Goal: Task Accomplishment & Management: Use online tool/utility

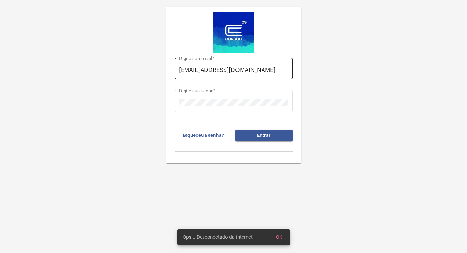
click at [288, 74] on div "[EMAIL_ADDRESS][DOMAIN_NAME] Digite seu email *" at bounding box center [233, 67] width 109 height 23
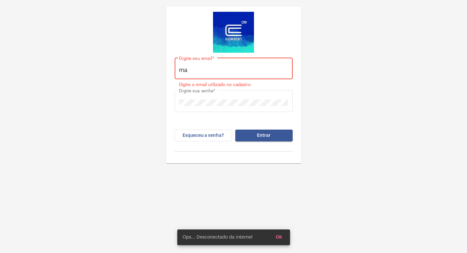
type input "m"
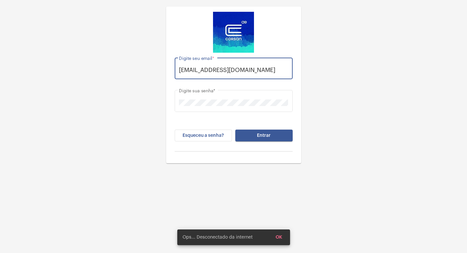
scroll to position [0, 5]
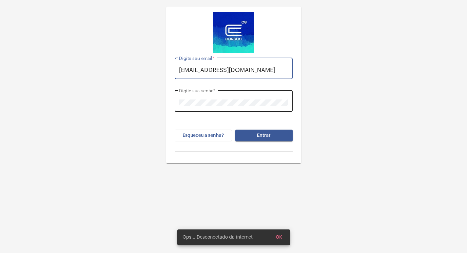
type input "[EMAIL_ADDRESS][DOMAIN_NAME]"
click at [272, 107] on div "Digite sua senha *" at bounding box center [233, 100] width 109 height 23
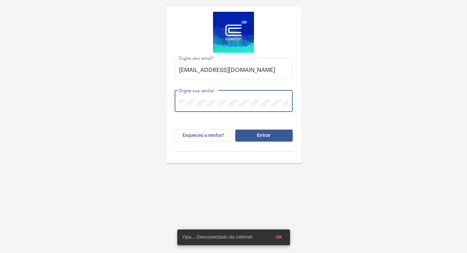
click at [340, 91] on div "[EMAIL_ADDRESS][DOMAIN_NAME] Digite seu email * Digite sua senha * Esqueceu a s…" at bounding box center [233, 82] width 467 height 164
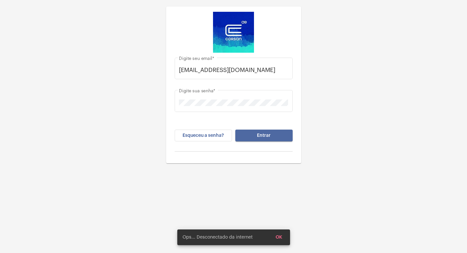
click at [277, 131] on button "Entrar" at bounding box center [263, 136] width 57 height 12
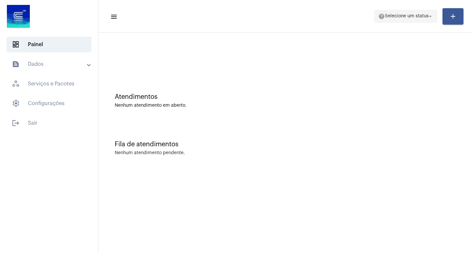
click at [401, 18] on span "Selecione um status" at bounding box center [407, 16] width 44 height 5
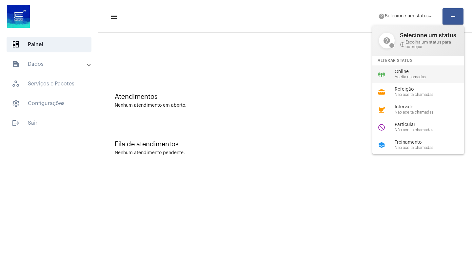
click at [403, 72] on span "Online" at bounding box center [432, 71] width 75 height 5
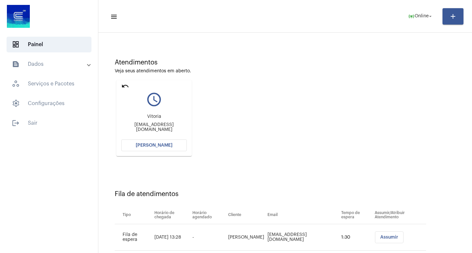
scroll to position [50, 0]
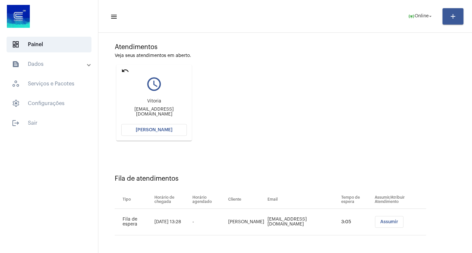
click at [164, 126] on button "[PERSON_NAME]" at bounding box center [154, 130] width 66 height 12
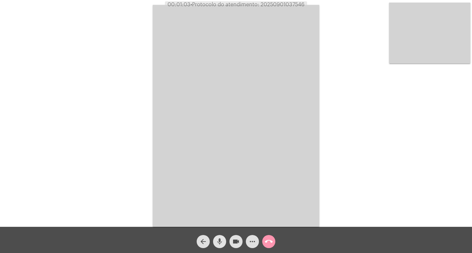
click at [220, 240] on mat-icon "mic" at bounding box center [220, 242] width 8 height 8
click at [229, 241] on div "videocam" at bounding box center [236, 240] width 16 height 16
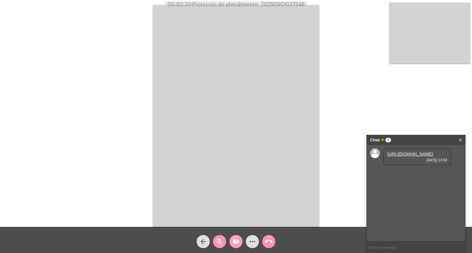
click at [233, 243] on mat-icon "videocam_off" at bounding box center [236, 242] width 8 height 8
click at [418, 157] on link "[URL][DOMAIN_NAME]" at bounding box center [410, 154] width 46 height 5
click at [218, 240] on mat-icon "mic_off" at bounding box center [220, 242] width 8 height 8
click at [218, 240] on mat-icon "mic" at bounding box center [220, 242] width 8 height 8
click at [412, 175] on link "[URL][DOMAIN_NAME]" at bounding box center [410, 172] width 46 height 5
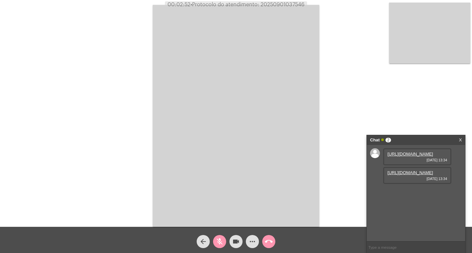
click at [222, 245] on mat-icon "mic_off" at bounding box center [220, 242] width 8 height 8
click at [222, 245] on mat-icon "mic" at bounding box center [220, 242] width 8 height 8
click at [215, 236] on div "mic_off" at bounding box center [219, 240] width 16 height 16
click at [230, 244] on button "videocam" at bounding box center [235, 241] width 13 height 13
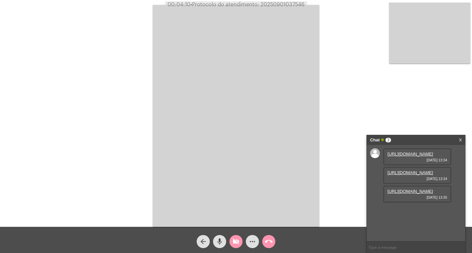
click at [415, 194] on link "[URL][DOMAIN_NAME]" at bounding box center [410, 191] width 46 height 5
click at [235, 239] on mat-icon "videocam_off" at bounding box center [236, 242] width 8 height 8
click at [414, 213] on link "[URL][DOMAIN_NAME]" at bounding box center [410, 210] width 46 height 5
click at [223, 237] on button "mic" at bounding box center [219, 241] width 13 height 13
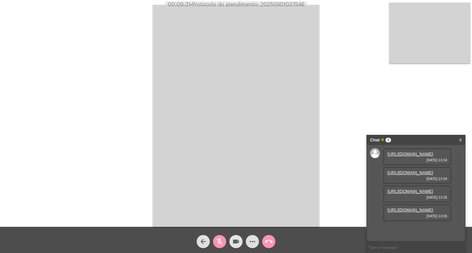
click at [239, 243] on mat-icon "videocam" at bounding box center [236, 242] width 8 height 8
click at [222, 242] on mat-icon "mic_off" at bounding box center [220, 242] width 8 height 8
click at [238, 244] on mat-icon "videocam_off" at bounding box center [236, 242] width 8 height 8
click at [239, 238] on mat-icon "videocam" at bounding box center [236, 242] width 8 height 8
click at [239, 238] on mat-icon "videocam_off" at bounding box center [236, 242] width 8 height 8
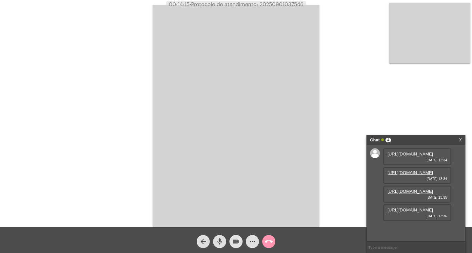
click at [241, 242] on button "videocam" at bounding box center [235, 241] width 13 height 13
click at [236, 234] on div "videocam_off" at bounding box center [236, 240] width 16 height 16
click at [237, 241] on mat-icon "videocam" at bounding box center [236, 242] width 8 height 8
click at [216, 246] on span "mic" at bounding box center [220, 241] width 8 height 13
click at [219, 240] on mat-icon "mic_off" at bounding box center [220, 242] width 8 height 8
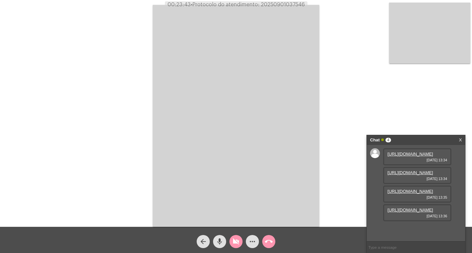
click at [236, 240] on mat-icon "videocam_off" at bounding box center [236, 242] width 8 height 8
click at [258, 241] on button "more_horiz" at bounding box center [252, 241] width 13 height 13
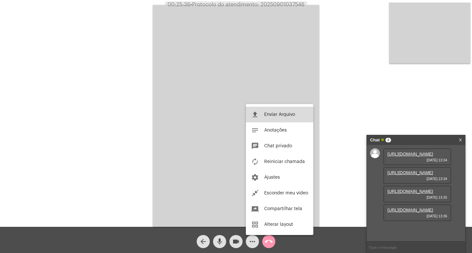
click at [290, 116] on span "Enviar Arquivo" at bounding box center [279, 114] width 31 height 5
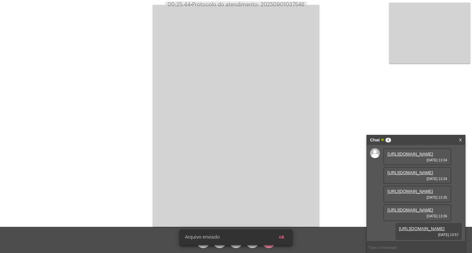
scroll to position [72, 0]
click at [287, 236] on button "ok" at bounding box center [282, 238] width 16 height 12
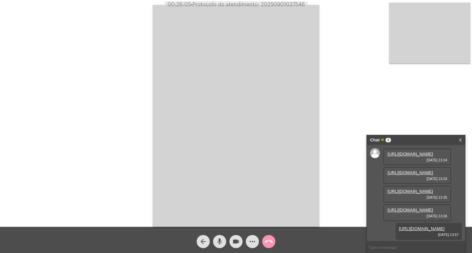
click at [238, 242] on mat-icon "videocam" at bounding box center [236, 242] width 8 height 8
click at [238, 242] on mat-icon "videocam_off" at bounding box center [236, 242] width 8 height 8
click at [252, 244] on mat-icon "more_horiz" at bounding box center [252, 242] width 8 height 8
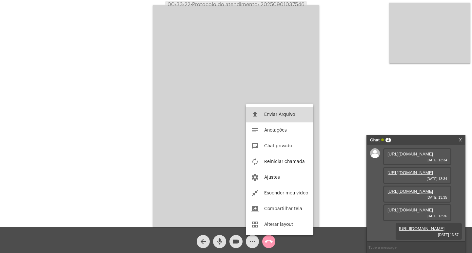
click at [273, 121] on button "file_upload Enviar Arquivo" at bounding box center [280, 115] width 68 height 16
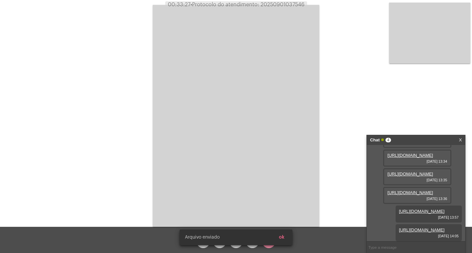
scroll to position [106, 0]
click at [282, 7] on span "• Protocolo do atendimento: 20250901037546" at bounding box center [248, 4] width 114 height 5
copy span "20250901037546"
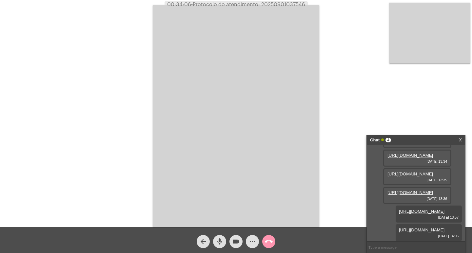
click at [111, 14] on div "Acessando Câmera e Microfone..." at bounding box center [236, 115] width 471 height 227
click at [269, 242] on mat-icon "call_end" at bounding box center [269, 242] width 8 height 8
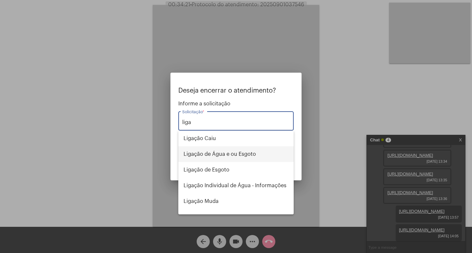
click at [244, 151] on span "Ligação de Água e ou Esgoto" at bounding box center [236, 154] width 105 height 16
type input "Ligação de Água e ou Esgoto"
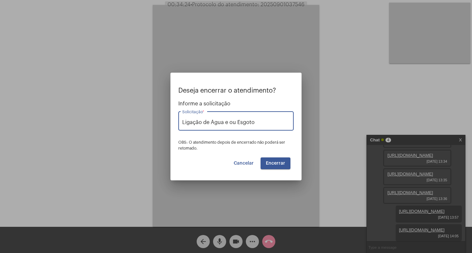
click at [287, 162] on button "Encerrar" at bounding box center [276, 164] width 30 height 12
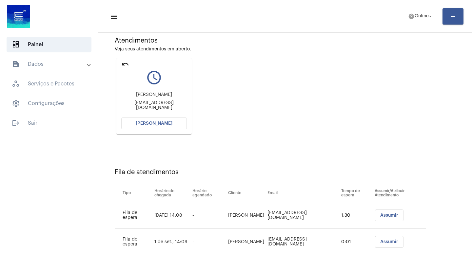
scroll to position [76, 0]
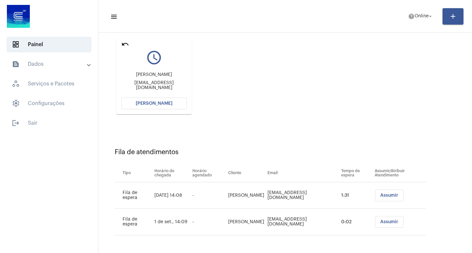
click at [143, 108] on button "[PERSON_NAME]" at bounding box center [154, 104] width 66 height 12
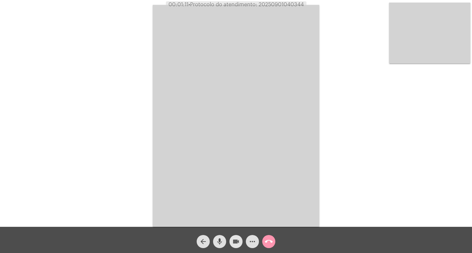
click at [238, 247] on span "videocam" at bounding box center [236, 241] width 8 height 13
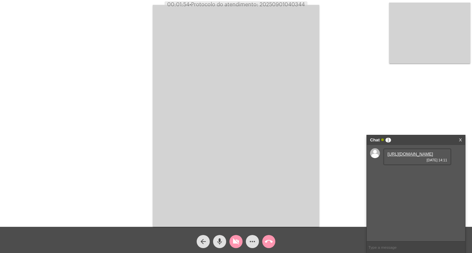
click at [411, 157] on link "[URL][DOMAIN_NAME]" at bounding box center [410, 154] width 46 height 5
click at [357, 56] on div "Acessando Câmera e Microfone..." at bounding box center [236, 115] width 471 height 227
click at [413, 175] on link "[URL][DOMAIN_NAME]" at bounding box center [410, 172] width 46 height 5
click at [231, 240] on button "videocam_off" at bounding box center [235, 241] width 13 height 13
click at [269, 236] on span "call_end" at bounding box center [269, 241] width 8 height 13
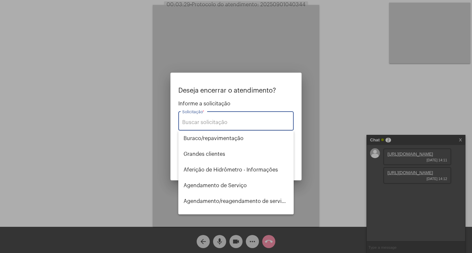
click at [199, 89] on p "Deseja encerrar o atendimento?" at bounding box center [235, 90] width 115 height 7
click at [202, 65] on div at bounding box center [236, 126] width 472 height 253
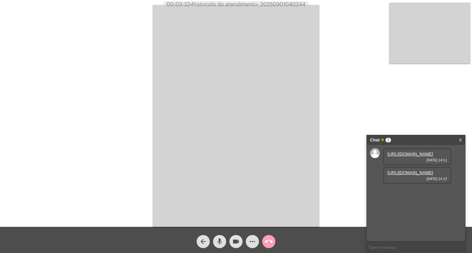
click at [270, 244] on mat-icon "call_end" at bounding box center [269, 242] width 8 height 8
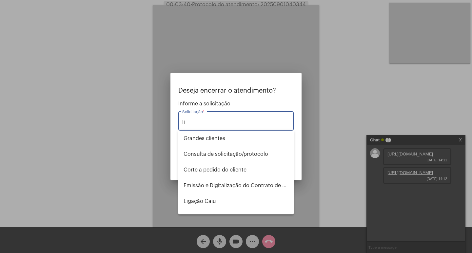
type input "l"
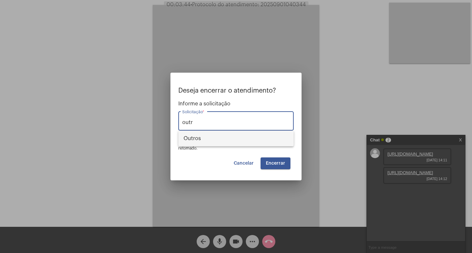
click at [226, 138] on span "Outros" at bounding box center [236, 139] width 105 height 16
type input "Outros"
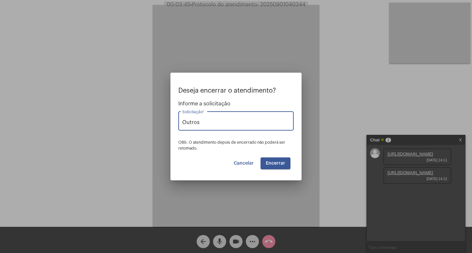
click at [275, 164] on span "Encerrar" at bounding box center [275, 163] width 19 height 5
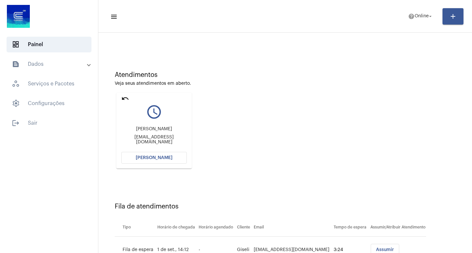
scroll to position [50, 0]
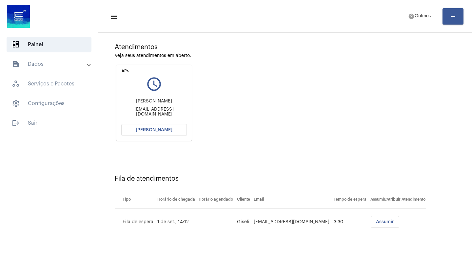
click at [180, 125] on button "[PERSON_NAME]" at bounding box center [154, 130] width 66 height 12
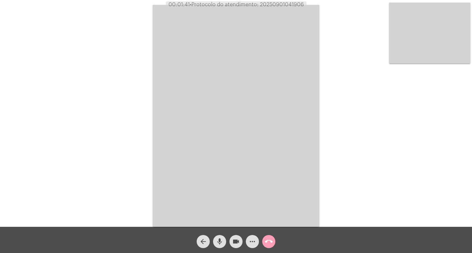
click at [268, 246] on span "call_end" at bounding box center [269, 241] width 8 height 13
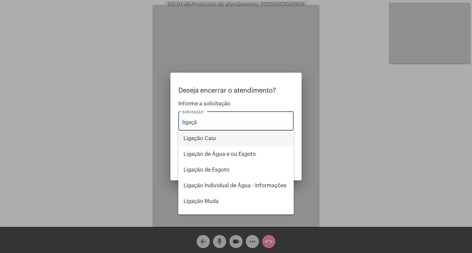
click at [242, 138] on span "Ligação Caiu" at bounding box center [236, 139] width 105 height 16
type input "Ligação Caiu"
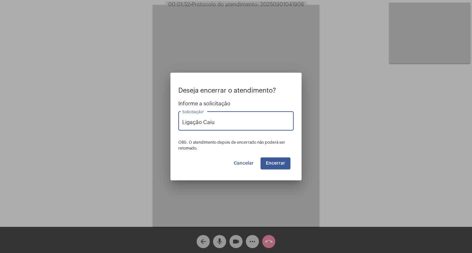
click at [281, 163] on span "Encerrar" at bounding box center [275, 163] width 19 height 5
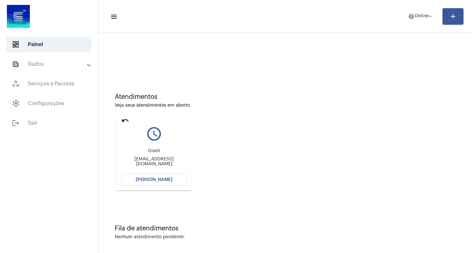
click at [176, 188] on mat-card "undo query_builder Giseli [EMAIL_ADDRESS][DOMAIN_NAME] [PERSON_NAME]" at bounding box center [153, 153] width 75 height 76
click at [173, 181] on button "[PERSON_NAME]" at bounding box center [154, 180] width 66 height 12
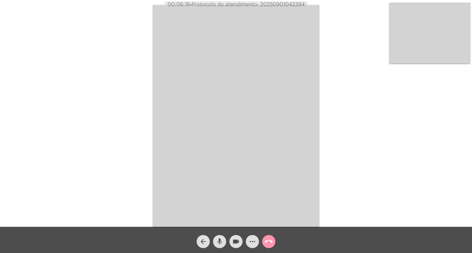
click at [289, 1] on div "Acessando Câmera e Microfone..." at bounding box center [236, 113] width 472 height 227
click at [289, 5] on span "• Protocolo do atendimento: 20250901042394" at bounding box center [247, 4] width 115 height 5
copy span "20250901042394"
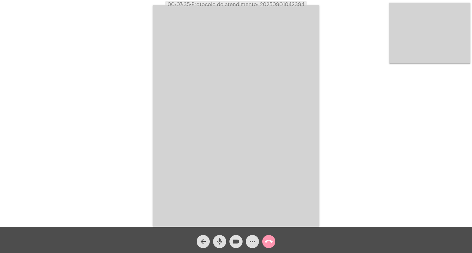
click at [272, 243] on mat-icon "call_end" at bounding box center [269, 242] width 8 height 8
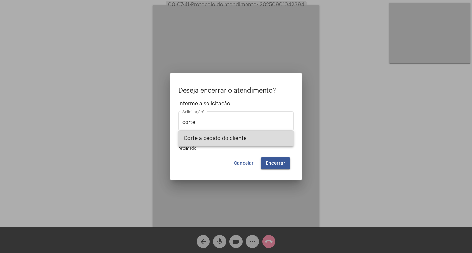
click at [217, 140] on span "Corte a pedido do cliente" at bounding box center [236, 139] width 105 height 16
type input "Corte a pedido do cliente"
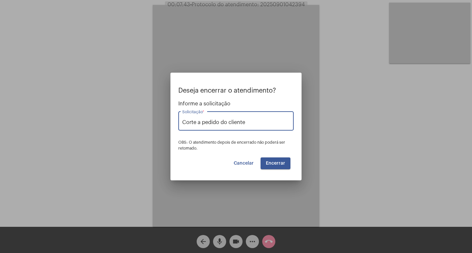
click at [278, 165] on span "Encerrar" at bounding box center [275, 163] width 19 height 5
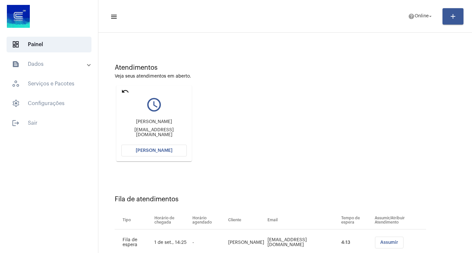
scroll to position [50, 0]
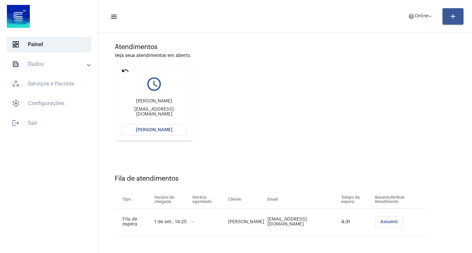
click at [171, 133] on button "[PERSON_NAME]" at bounding box center [154, 130] width 66 height 12
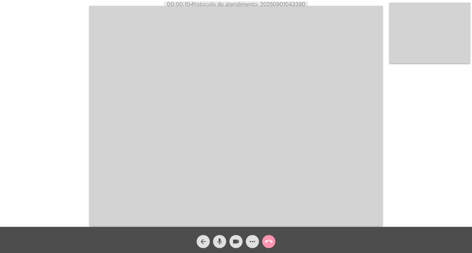
click at [210, 253] on div "arrow_back mic videocam more_horiz call_end" at bounding box center [236, 240] width 472 height 26
click at [234, 242] on mat-icon "videocam" at bounding box center [236, 242] width 8 height 8
click at [235, 245] on mat-icon "videocam_off" at bounding box center [236, 242] width 8 height 8
click at [231, 245] on button "videocam" at bounding box center [235, 241] width 13 height 13
click at [231, 245] on button "videocam_off" at bounding box center [235, 241] width 13 height 13
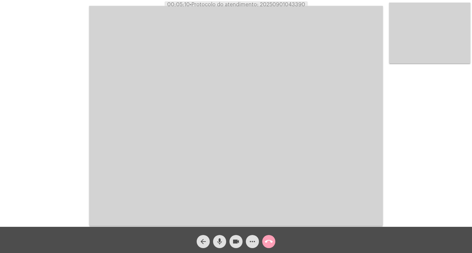
click at [264, 240] on button "call_end" at bounding box center [268, 241] width 13 height 13
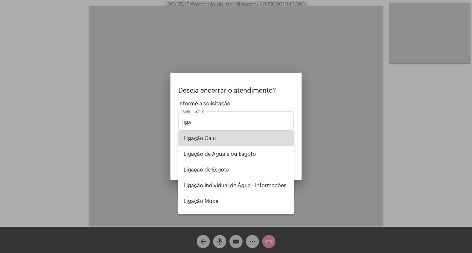
click at [252, 142] on span "Ligação Caiu" at bounding box center [236, 139] width 105 height 16
type input "Ligação Caiu"
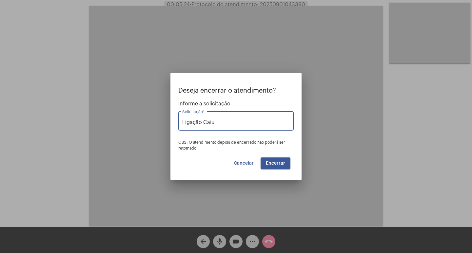
click at [276, 167] on button "Encerrar" at bounding box center [276, 164] width 30 height 12
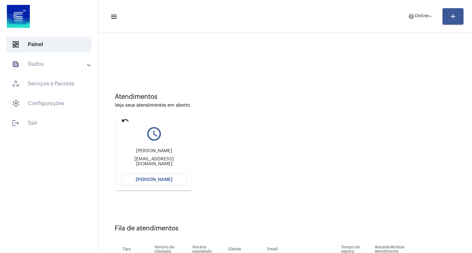
click at [136, 183] on button "[PERSON_NAME]" at bounding box center [154, 180] width 66 height 12
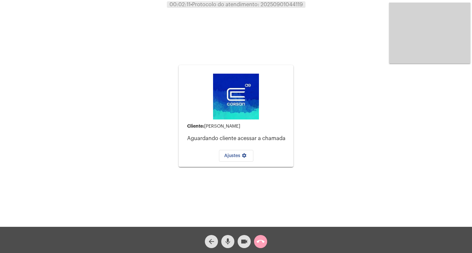
click at [260, 239] on mat-icon "call_end" at bounding box center [261, 242] width 8 height 8
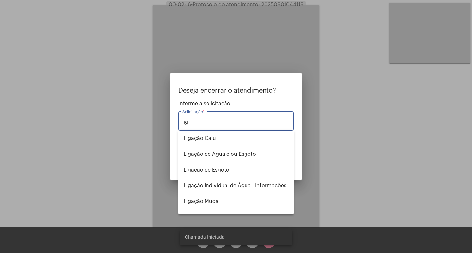
type input "lig"
click at [212, 27] on div at bounding box center [236, 126] width 472 height 253
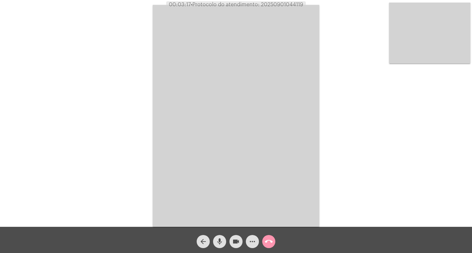
click at [228, 129] on video at bounding box center [236, 116] width 166 height 222
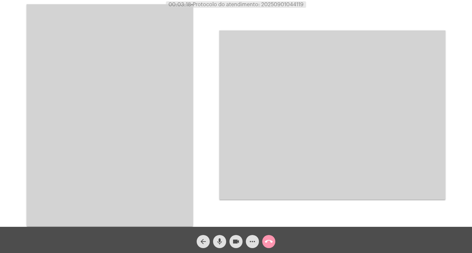
click at [151, 126] on video at bounding box center [110, 115] width 166 height 222
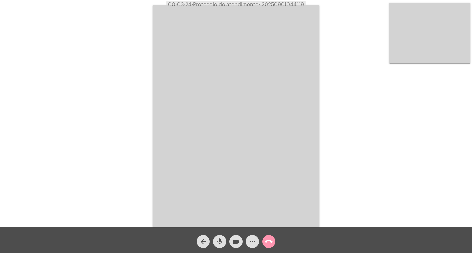
click at [253, 104] on video at bounding box center [236, 116] width 166 height 222
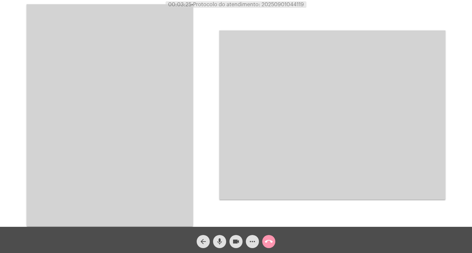
click at [155, 120] on video at bounding box center [110, 115] width 166 height 222
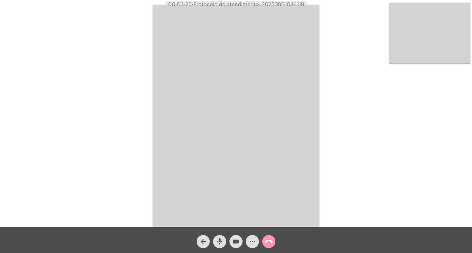
click at [406, 28] on video at bounding box center [429, 33] width 81 height 61
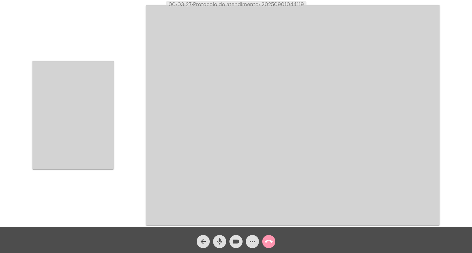
click at [106, 137] on video at bounding box center [72, 115] width 81 height 108
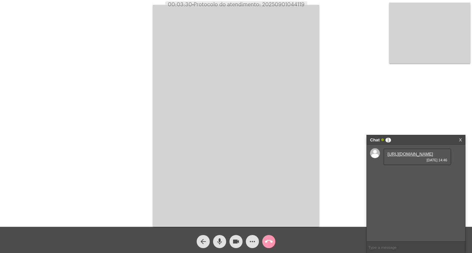
click at [411, 157] on link "[URL][DOMAIN_NAME]" at bounding box center [410, 154] width 46 height 5
click at [240, 239] on button "videocam" at bounding box center [235, 241] width 13 height 13
click at [403, 175] on link "[URL][DOMAIN_NAME]" at bounding box center [410, 172] width 46 height 5
click at [412, 194] on link "[URL][DOMAIN_NAME]" at bounding box center [410, 191] width 46 height 5
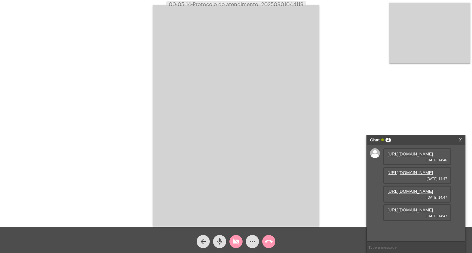
scroll to position [39, 0]
click at [422, 213] on link "[URL][DOMAIN_NAME]" at bounding box center [410, 210] width 46 height 5
click at [414, 235] on span "[DATE] 14:48" at bounding box center [417, 235] width 60 height 4
click at [414, 226] on link "[URL][DOMAIN_NAME]" at bounding box center [410, 228] width 46 height 5
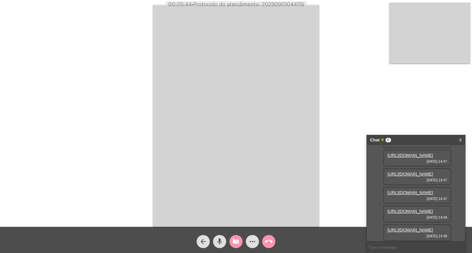
scroll to position [106, 0]
click at [414, 228] on link "[URL][DOMAIN_NAME]" at bounding box center [410, 230] width 46 height 5
click at [408, 228] on link "[URL][DOMAIN_NAME]" at bounding box center [410, 230] width 46 height 5
click at [236, 242] on mat-icon "videocam_off" at bounding box center [236, 242] width 8 height 8
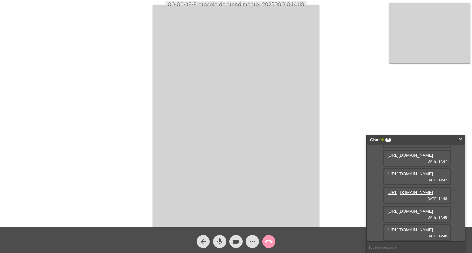
click at [262, 243] on button "call_end" at bounding box center [268, 241] width 13 height 13
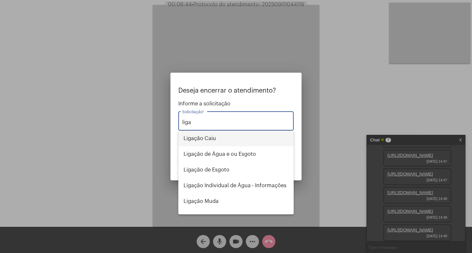
click at [235, 143] on span "Ligação Caiu" at bounding box center [236, 139] width 105 height 16
type input "Ligação Caiu"
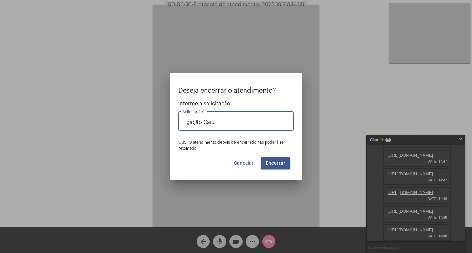
click at [247, 161] on span "Cancelar" at bounding box center [244, 163] width 20 height 5
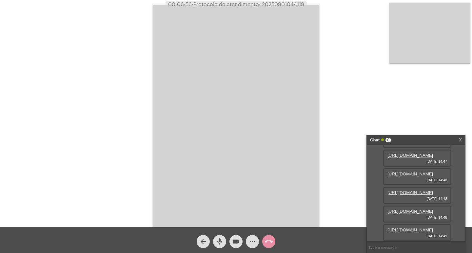
scroll to position [173, 0]
click at [430, 230] on div "[URL][DOMAIN_NAME] [DATE] 14:49" at bounding box center [417, 232] width 68 height 17
click at [421, 228] on link "[URL][DOMAIN_NAME]" at bounding box center [410, 230] width 46 height 5
click at [405, 228] on link "[URL][DOMAIN_NAME]" at bounding box center [410, 230] width 46 height 5
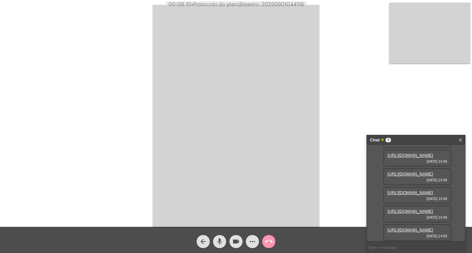
click at [460, 138] on link "X" at bounding box center [460, 140] width 3 height 10
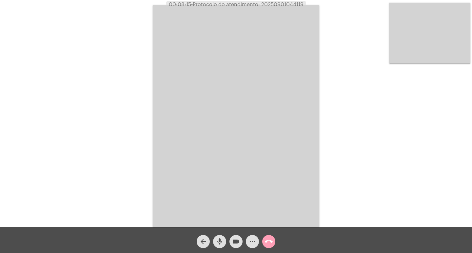
click at [264, 244] on button "call_end" at bounding box center [268, 241] width 13 height 13
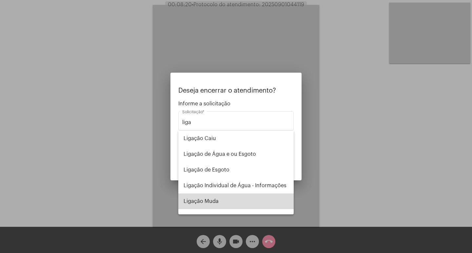
click at [240, 204] on span "Ligação Muda" at bounding box center [236, 202] width 105 height 16
type input "Ligação Muda"
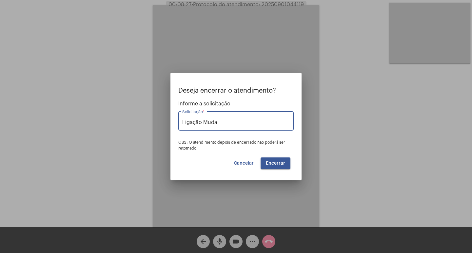
click at [284, 164] on span "Encerrar" at bounding box center [275, 163] width 19 height 5
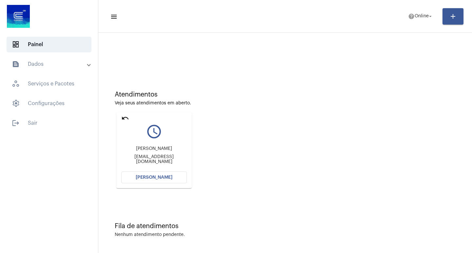
scroll to position [3, 0]
click at [181, 179] on button "[PERSON_NAME]" at bounding box center [154, 177] width 66 height 12
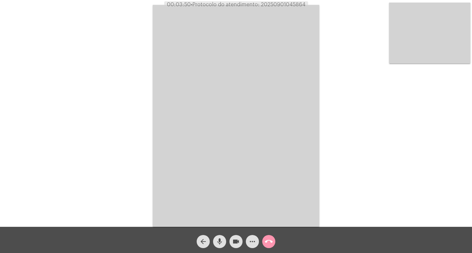
click at [287, 3] on span "• Protocolo do atendimento: 20250901045864" at bounding box center [248, 4] width 115 height 5
copy span "20250901045864"
click at [236, 238] on mat-icon "videocam" at bounding box center [236, 242] width 8 height 8
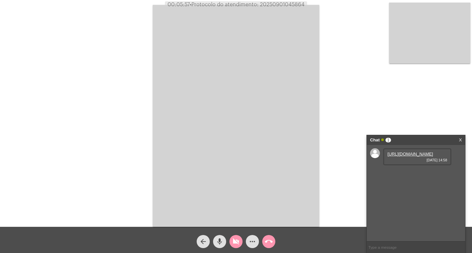
click at [236, 240] on mat-icon "videocam_off" at bounding box center [236, 242] width 8 height 8
click at [401, 156] on link "[URL][DOMAIN_NAME]" at bounding box center [410, 154] width 46 height 5
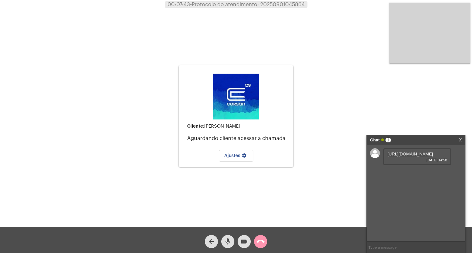
click at [254, 241] on button "call_end" at bounding box center [260, 241] width 13 height 13
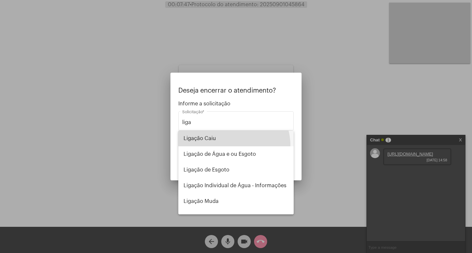
click at [224, 146] on span "Ligação Caiu" at bounding box center [236, 139] width 105 height 16
type input "Ligação Caiu"
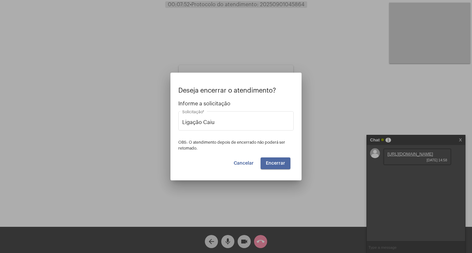
click at [277, 166] on button "Encerrar" at bounding box center [276, 164] width 30 height 12
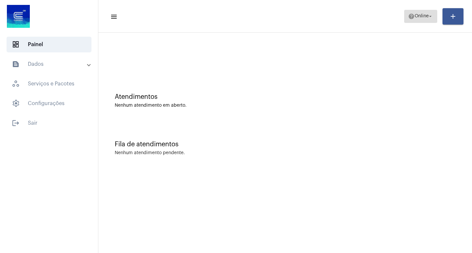
click at [415, 13] on span "help Online arrow_drop_down" at bounding box center [420, 16] width 25 height 12
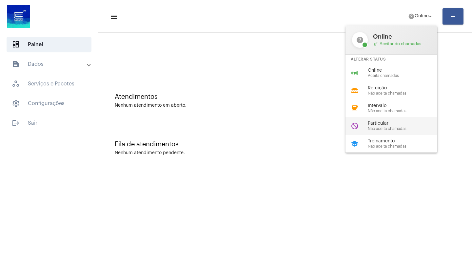
click at [401, 126] on span "Particular" at bounding box center [405, 123] width 75 height 5
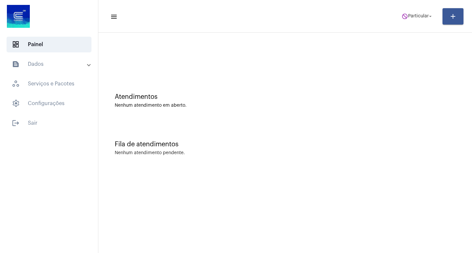
click at [239, 91] on div "Atendimentos Nenhum atendimento em aberto." at bounding box center [285, 98] width 367 height 48
click at [419, 18] on span "Particular" at bounding box center [418, 16] width 21 height 5
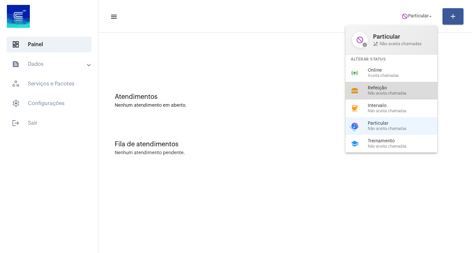
click at [406, 82] on div "lunch_dining Refeição Não aceita chamadas" at bounding box center [396, 91] width 102 height 18
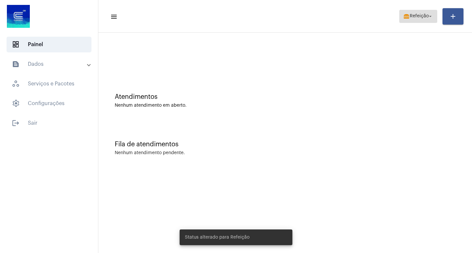
click at [426, 23] on button "lunch_dining Refeição arrow_drop_down" at bounding box center [418, 16] width 38 height 13
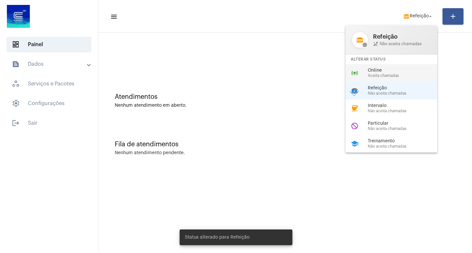
click at [416, 72] on span "Online" at bounding box center [405, 70] width 75 height 5
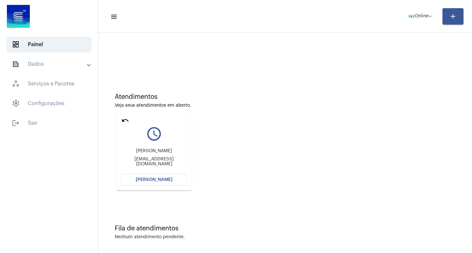
click at [122, 118] on mat-icon "undo" at bounding box center [125, 121] width 8 height 8
click at [122, 121] on mat-icon "undo" at bounding box center [125, 121] width 8 height 8
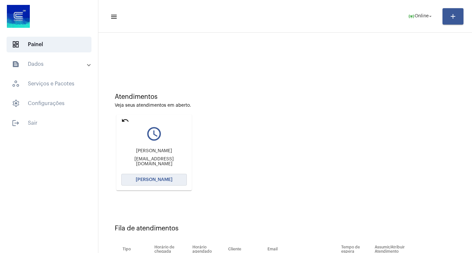
click at [155, 185] on button "[PERSON_NAME]" at bounding box center [154, 180] width 66 height 12
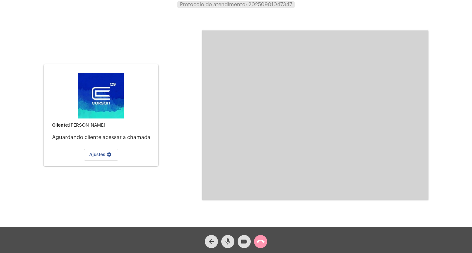
click at [158, 37] on div "Cliente: [PERSON_NAME] cliente acessar a chamada Ajustes settings" at bounding box center [101, 115] width 115 height 225
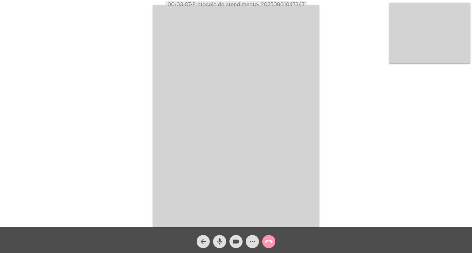
click at [234, 244] on mat-icon "videocam" at bounding box center [236, 242] width 8 height 8
click at [235, 238] on span "videocam_off" at bounding box center [236, 241] width 8 height 13
drag, startPoint x: 231, startPoint y: 113, endPoint x: 227, endPoint y: 109, distance: 5.3
click at [231, 113] on video at bounding box center [236, 116] width 166 height 222
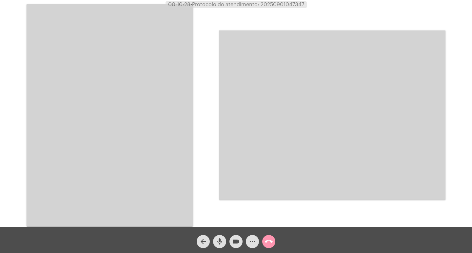
click at [174, 116] on video at bounding box center [110, 115] width 166 height 222
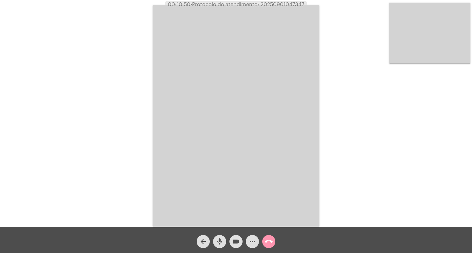
click at [250, 247] on span "more_horiz" at bounding box center [252, 241] width 8 height 13
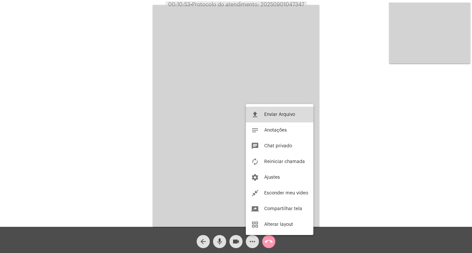
click at [275, 119] on button "file_upload Enviar Arquivo" at bounding box center [280, 115] width 68 height 16
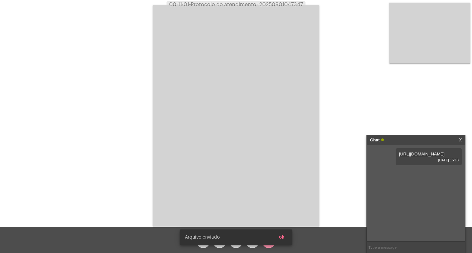
click at [285, 232] on button "ok" at bounding box center [282, 238] width 16 height 12
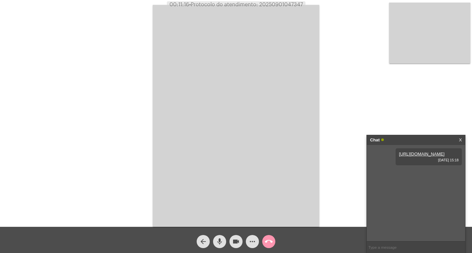
click at [459, 142] on link "X" at bounding box center [460, 140] width 3 height 10
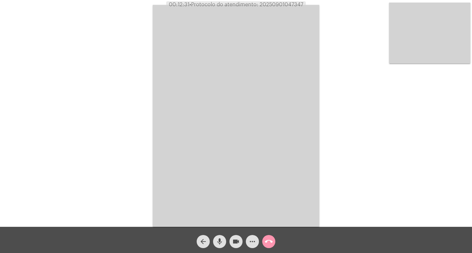
click at [265, 238] on span "call_end" at bounding box center [269, 241] width 8 height 13
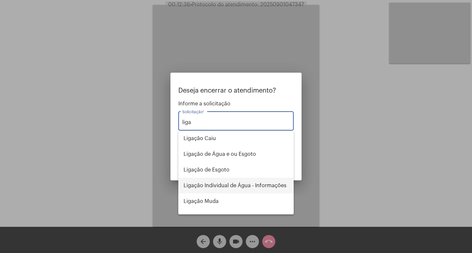
click at [227, 182] on span "Ligação Individual de Água - Informações" at bounding box center [236, 186] width 105 height 16
type input "Ligação Individual de Água - Informações"
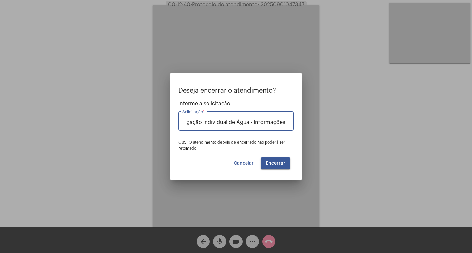
click at [286, 167] on button "Encerrar" at bounding box center [276, 164] width 30 height 12
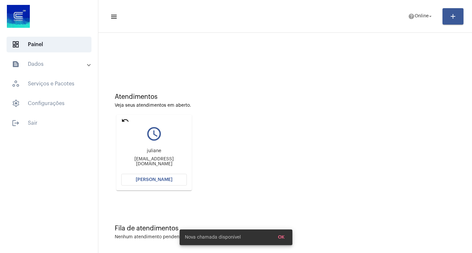
click at [165, 189] on mat-card "undo query_builder [PERSON_NAME] [PERSON_NAME][EMAIL_ADDRESS][DOMAIN_NAME] [PER…" at bounding box center [153, 153] width 75 height 76
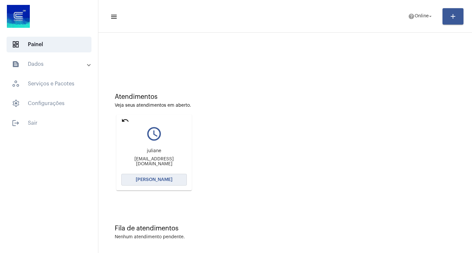
click at [170, 183] on button "[PERSON_NAME]" at bounding box center [154, 180] width 66 height 12
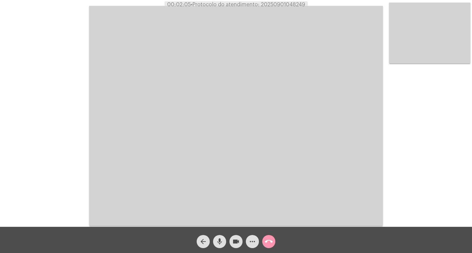
click at [257, 113] on video at bounding box center [236, 116] width 294 height 220
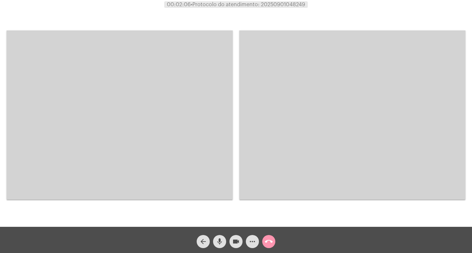
click at [180, 115] on video at bounding box center [120, 114] width 226 height 169
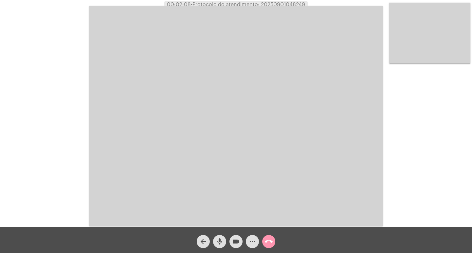
click at [215, 190] on video at bounding box center [236, 116] width 294 height 220
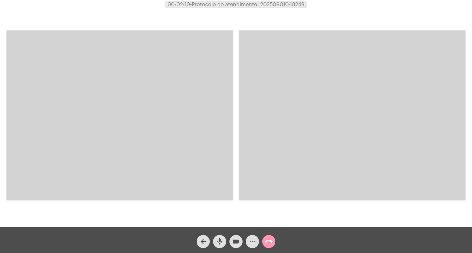
click at [119, 180] on video at bounding box center [120, 114] width 226 height 169
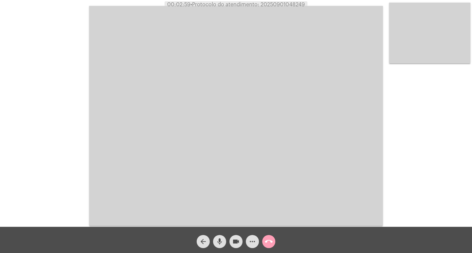
click at [267, 243] on mat-icon "call_end" at bounding box center [269, 242] width 8 height 8
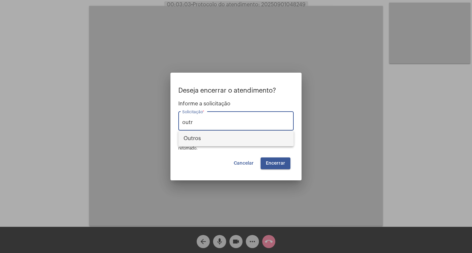
click at [276, 144] on span "Outros" at bounding box center [236, 139] width 105 height 16
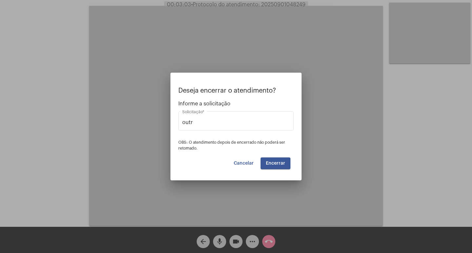
click at [250, 141] on span "OBS: O atendimento depois de encerrado não poderá ser retomado." at bounding box center [231, 146] width 107 height 10
type input "Outros"
click at [278, 163] on span "Encerrar" at bounding box center [275, 163] width 19 height 5
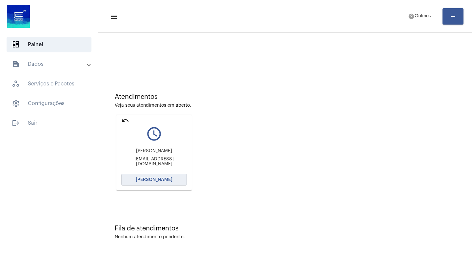
click at [176, 180] on button "[PERSON_NAME]" at bounding box center [154, 180] width 66 height 12
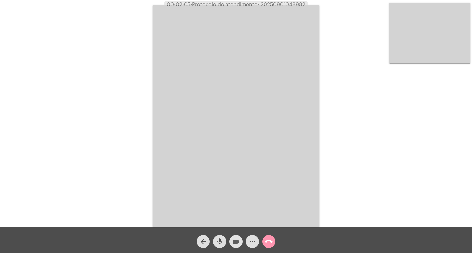
click at [234, 248] on span "videocam" at bounding box center [236, 241] width 8 height 13
click at [234, 248] on span "videocam_off" at bounding box center [236, 241] width 8 height 13
click at [282, 8] on video at bounding box center [236, 116] width 166 height 222
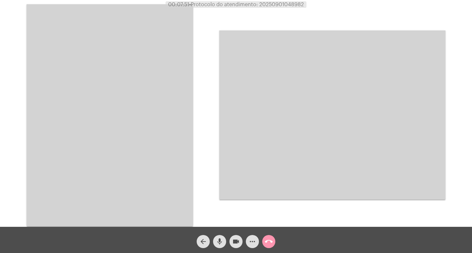
click at [68, 123] on video at bounding box center [110, 115] width 166 height 222
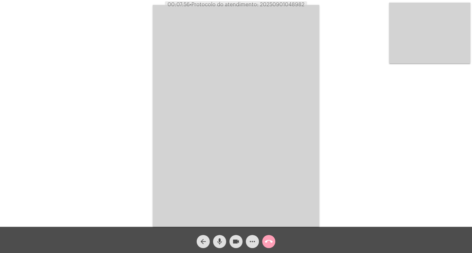
click at [264, 241] on button "call_end" at bounding box center [268, 241] width 13 height 13
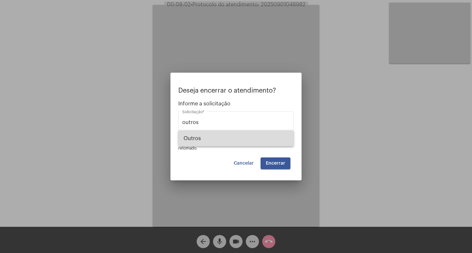
click at [273, 144] on span "Outros" at bounding box center [236, 139] width 105 height 16
type input "Outros"
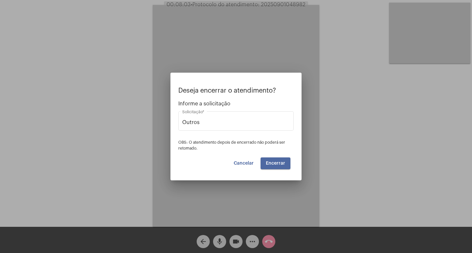
click at [280, 164] on span "Encerrar" at bounding box center [275, 163] width 19 height 5
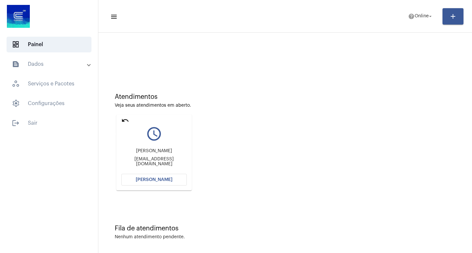
click at [122, 122] on mat-icon "undo" at bounding box center [125, 121] width 8 height 8
click at [126, 120] on mat-icon "undo" at bounding box center [125, 121] width 8 height 8
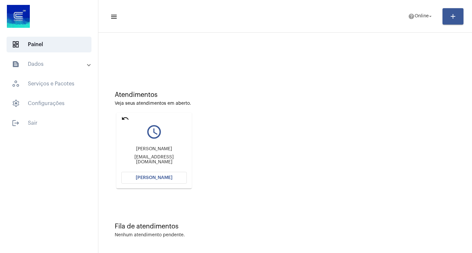
scroll to position [3, 0]
click at [165, 182] on button "[PERSON_NAME]" at bounding box center [154, 177] width 66 height 12
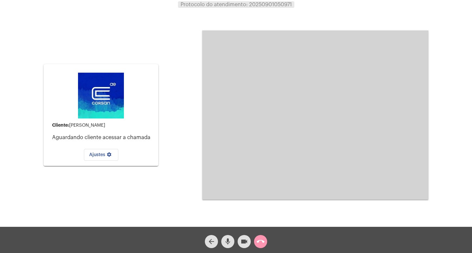
click at [206, 139] on video at bounding box center [315, 114] width 226 height 169
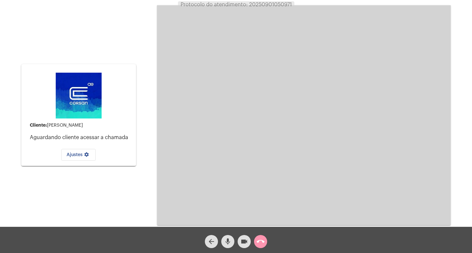
click at [265, 244] on button "call_end" at bounding box center [260, 241] width 13 height 13
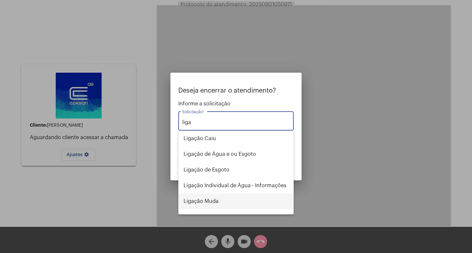
click at [252, 205] on span "Ligação Muda" at bounding box center [236, 202] width 105 height 16
type input "Ligação Muda"
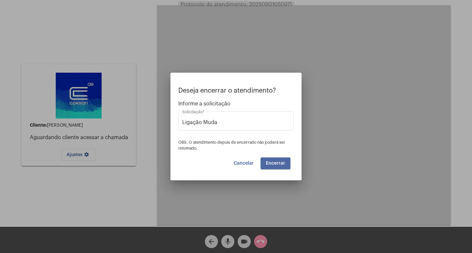
click at [279, 164] on span "Encerrar" at bounding box center [275, 163] width 19 height 5
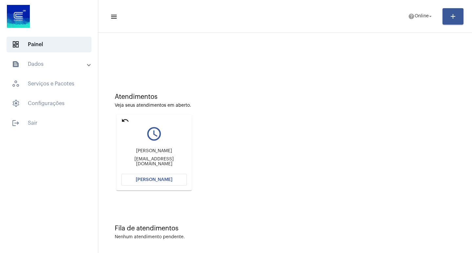
click at [180, 177] on button "[PERSON_NAME]" at bounding box center [154, 180] width 66 height 12
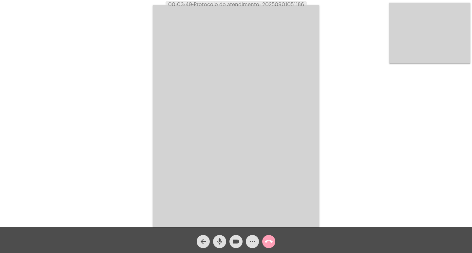
click at [274, 240] on button "call_end" at bounding box center [268, 241] width 13 height 13
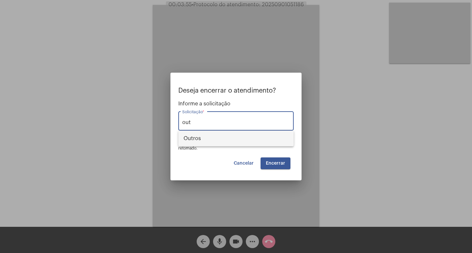
click at [225, 136] on span "Outros" at bounding box center [236, 139] width 105 height 16
type input "Outros"
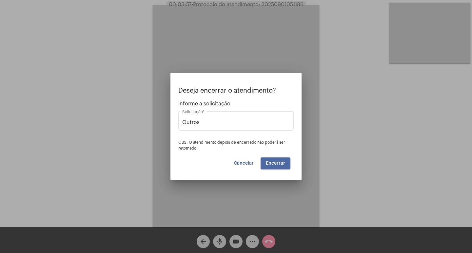
click at [285, 167] on button "Encerrar" at bounding box center [276, 164] width 30 height 12
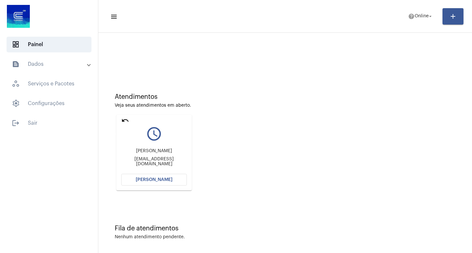
click at [127, 117] on mat-icon "undo" at bounding box center [125, 121] width 8 height 8
click at [122, 118] on mat-icon "undo" at bounding box center [125, 121] width 8 height 8
click at [125, 121] on mat-icon "undo" at bounding box center [125, 121] width 8 height 8
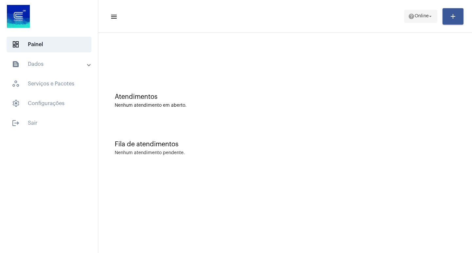
click at [408, 20] on span "help Online arrow_drop_down" at bounding box center [420, 16] width 25 height 12
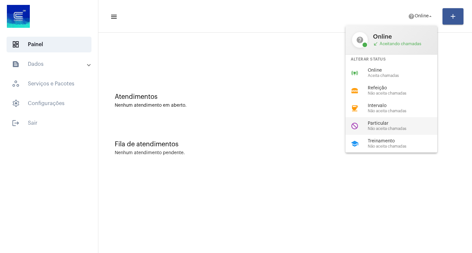
click at [379, 134] on div "do_not_disturb Particular Não aceita chamadas" at bounding box center [396, 126] width 102 height 18
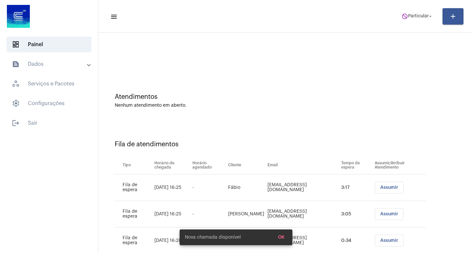
scroll to position [19, 0]
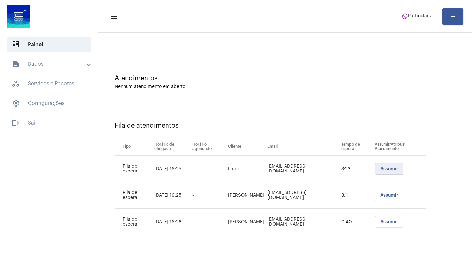
click at [375, 166] on button "Assumir" at bounding box center [389, 169] width 29 height 12
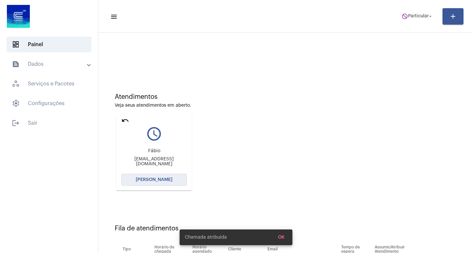
click at [145, 178] on span "[PERSON_NAME]" at bounding box center [154, 180] width 37 height 5
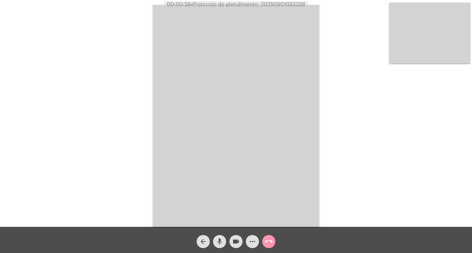
click at [272, 246] on span "call_end" at bounding box center [269, 241] width 8 height 13
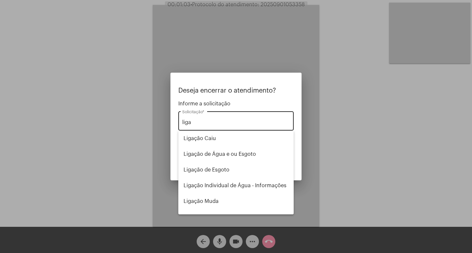
click at [268, 130] on div "liga Solicitação *" at bounding box center [235, 120] width 107 height 21
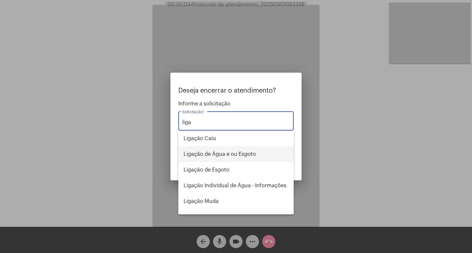
click at [256, 151] on span "Ligação de Água e ou Esgoto" at bounding box center [236, 154] width 105 height 16
type input "L"
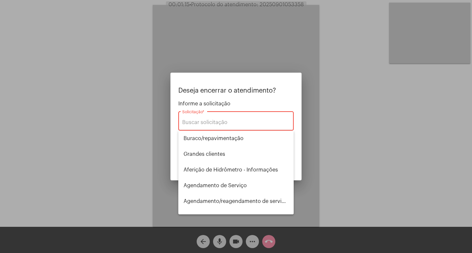
click at [226, 53] on div at bounding box center [236, 126] width 472 height 253
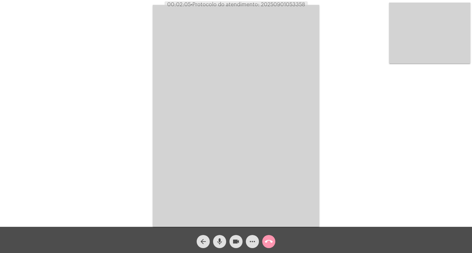
click at [262, 241] on div "call_end" at bounding box center [269, 240] width 16 height 16
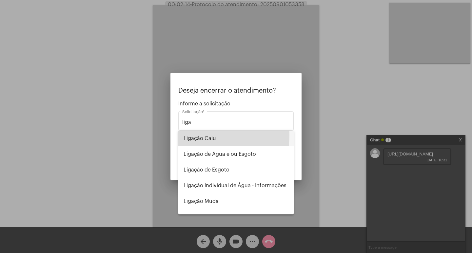
click at [204, 136] on span "Ligação Caiu" at bounding box center [236, 139] width 105 height 16
type input "Ligação Caiu"
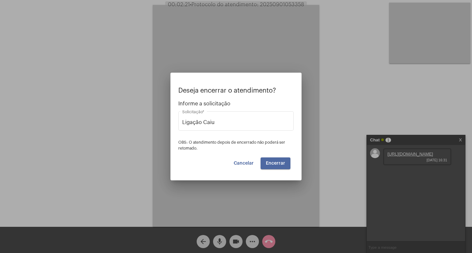
click at [278, 161] on button "Encerrar" at bounding box center [276, 164] width 30 height 12
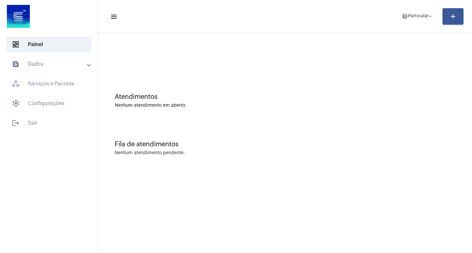
click at [426, 26] on mat-toolbar-row "menu help Particular arrow_drop_down add" at bounding box center [285, 16] width 374 height 21
click at [423, 22] on button "help Particular arrow_drop_down" at bounding box center [418, 16] width 40 height 13
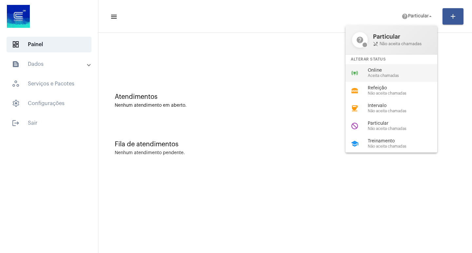
click at [376, 71] on span "Online" at bounding box center [405, 70] width 75 height 5
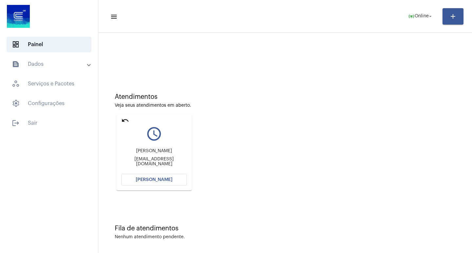
click at [125, 121] on mat-icon "undo" at bounding box center [125, 121] width 8 height 8
click at [126, 121] on mat-icon "undo" at bounding box center [125, 121] width 8 height 8
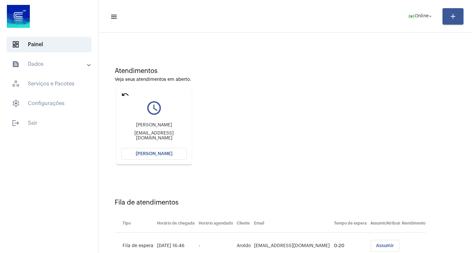
scroll to position [50, 0]
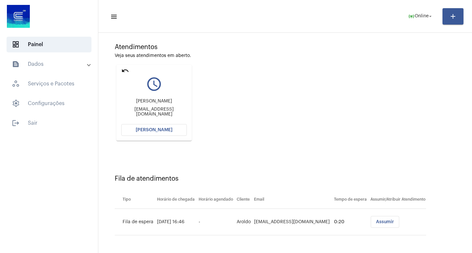
click at [305, 135] on div "Atendimentos Veja seus atendimentos em aberto. undo query_builder Viviane dos S…" at bounding box center [285, 90] width 367 height 132
click at [176, 133] on button "[PERSON_NAME]" at bounding box center [154, 130] width 66 height 12
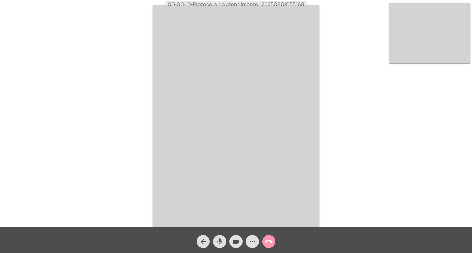
click at [128, 35] on div "Acessando Câmera e Microfone..." at bounding box center [236, 115] width 471 height 227
click at [267, 243] on mat-icon "call_end" at bounding box center [269, 242] width 8 height 8
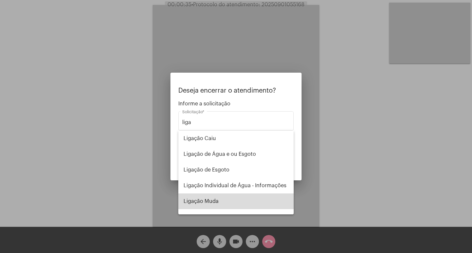
click at [237, 208] on span "Ligação Muda" at bounding box center [236, 202] width 105 height 16
type input "Ligação Muda"
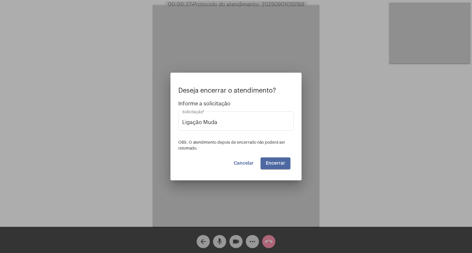
click at [280, 166] on button "Encerrar" at bounding box center [276, 164] width 30 height 12
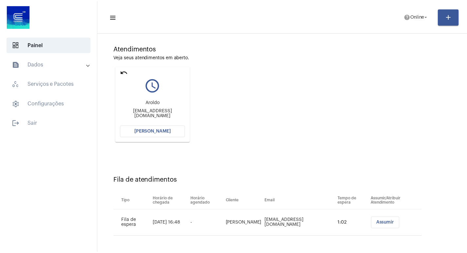
scroll to position [50, 0]
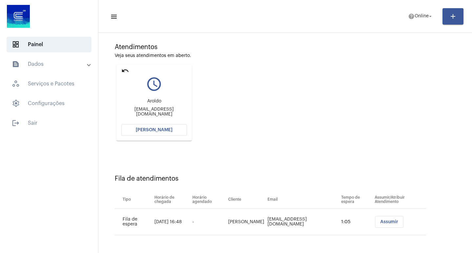
click at [178, 126] on button "[PERSON_NAME]" at bounding box center [154, 130] width 66 height 12
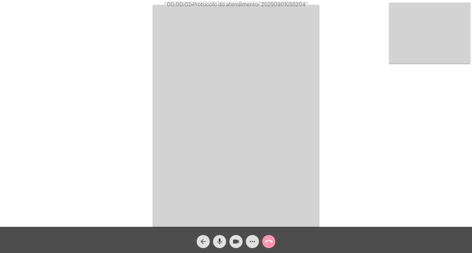
click at [133, 52] on div "Acessando Câmera e Microfone..." at bounding box center [236, 115] width 471 height 227
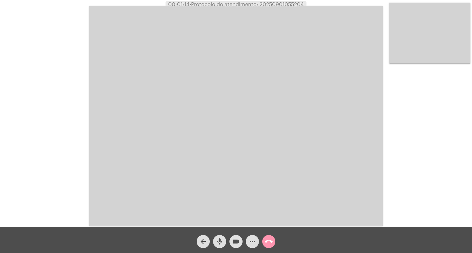
click at [101, 39] on video at bounding box center [236, 116] width 294 height 220
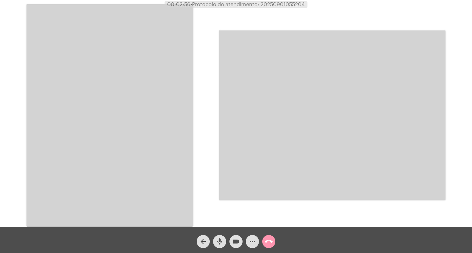
click at [113, 130] on video at bounding box center [110, 115] width 166 height 222
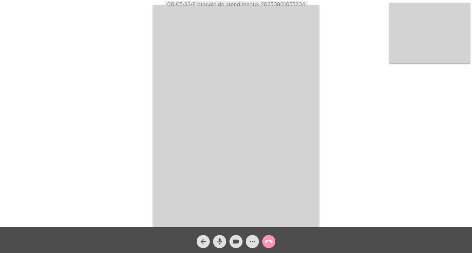
click at [143, 81] on div "Acessando Câmera e Microfone..." at bounding box center [236, 115] width 471 height 227
click at [164, 80] on video at bounding box center [236, 116] width 166 height 222
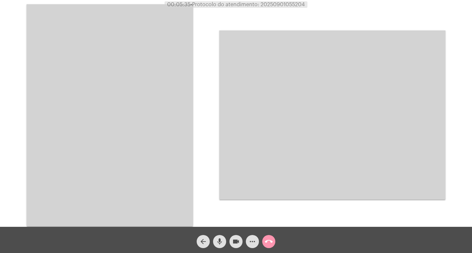
click at [164, 80] on video at bounding box center [110, 115] width 166 height 222
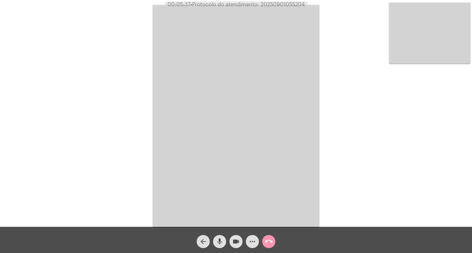
click at [164, 80] on video at bounding box center [236, 116] width 166 height 222
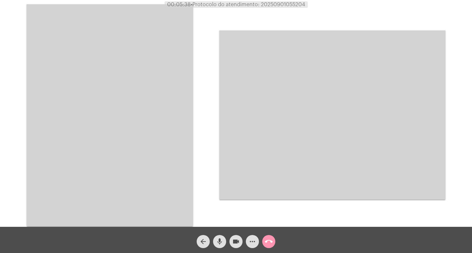
click at [151, 90] on video at bounding box center [110, 115] width 166 height 222
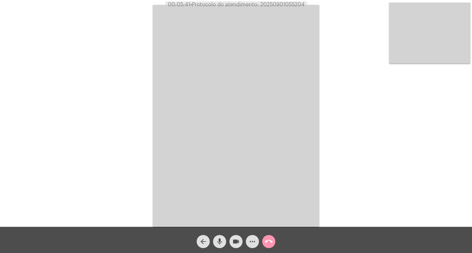
click at [266, 239] on mat-icon "call_end" at bounding box center [269, 242] width 8 height 8
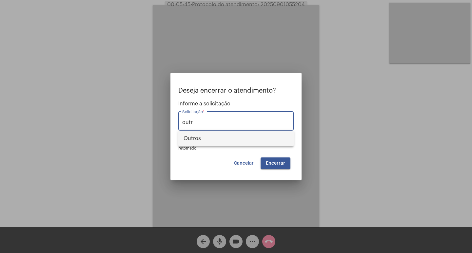
click at [194, 136] on span "Outros" at bounding box center [236, 139] width 105 height 16
type input "Outros"
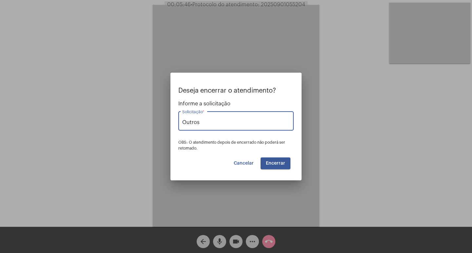
click at [280, 164] on span "Encerrar" at bounding box center [275, 163] width 19 height 5
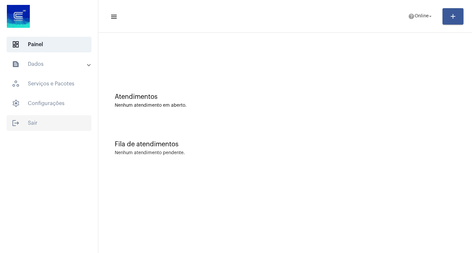
click at [34, 116] on span "logout Sair" at bounding box center [49, 123] width 85 height 16
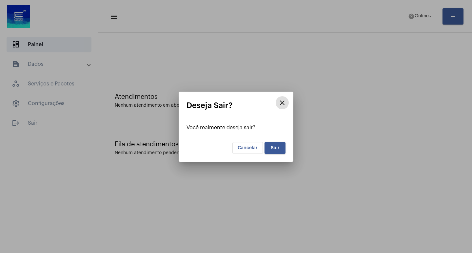
click at [273, 148] on span "Sair" at bounding box center [275, 148] width 9 height 5
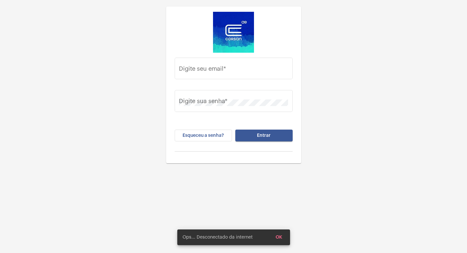
type input "[EMAIL_ADDRESS][DOMAIN_NAME]"
